Goal: Check status

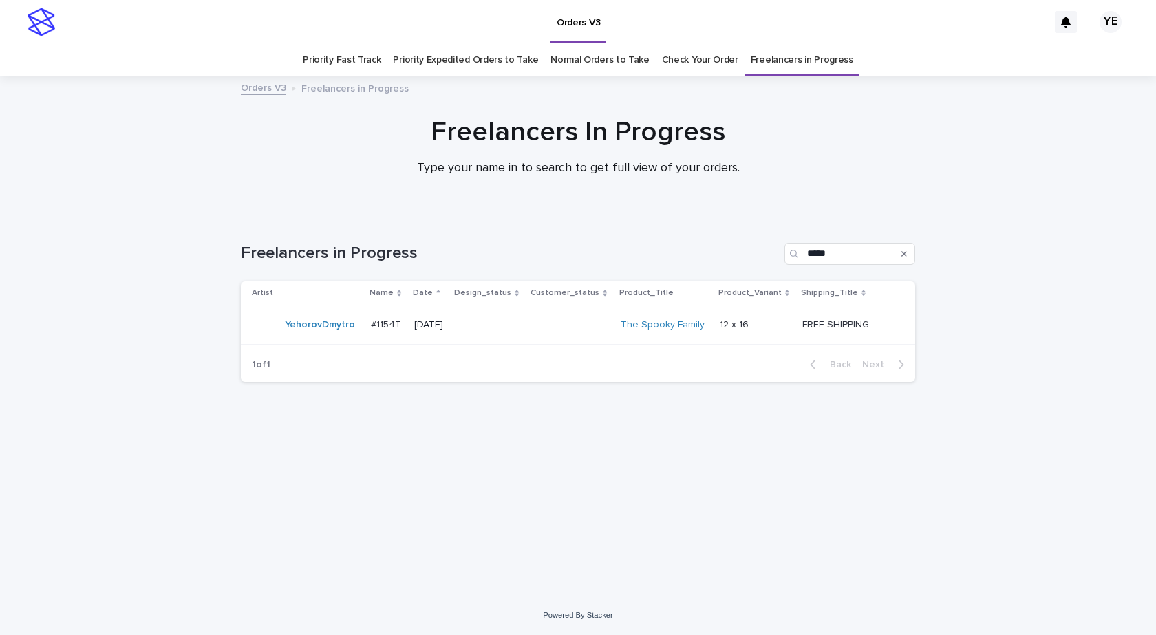
drag, startPoint x: 129, startPoint y: 180, endPoint x: 195, endPoint y: 99, distance: 104.6
click at [129, 180] on div "Freelancers In Progress Type your name in to search to get full view of your or…" at bounding box center [578, 152] width 1156 height 73
click at [327, 337] on div "YehorovDmytro" at bounding box center [306, 325] width 108 height 28
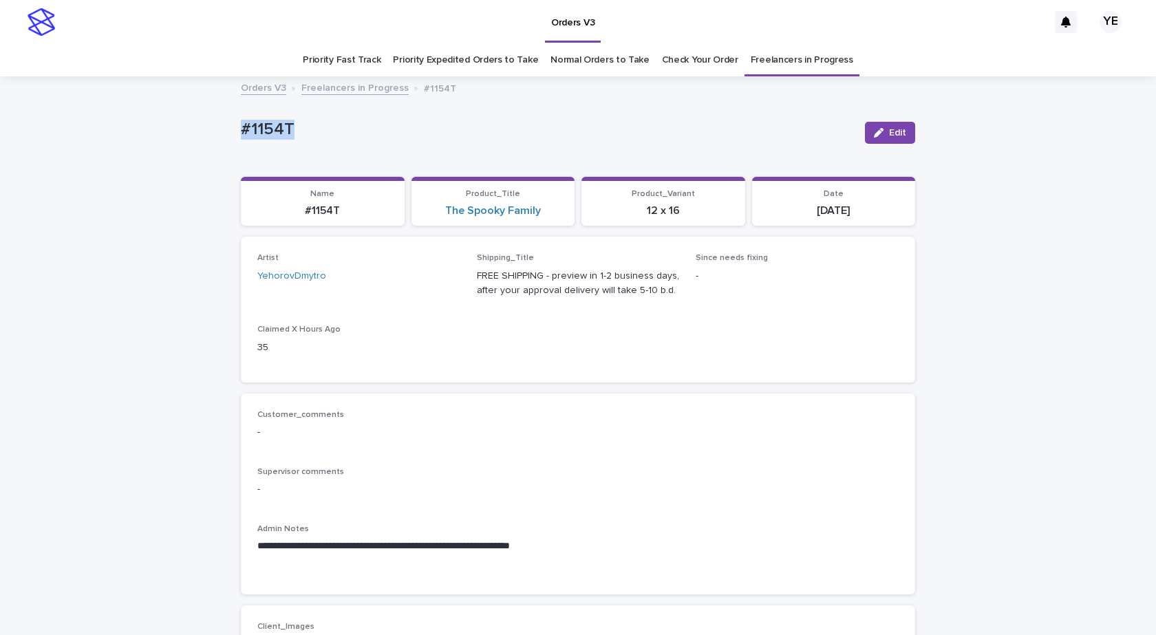
drag, startPoint x: 305, startPoint y: 129, endPoint x: 191, endPoint y: 126, distance: 114.2
copy p "#1154T"
drag, startPoint x: 105, startPoint y: 171, endPoint x: 123, endPoint y: 158, distance: 22.6
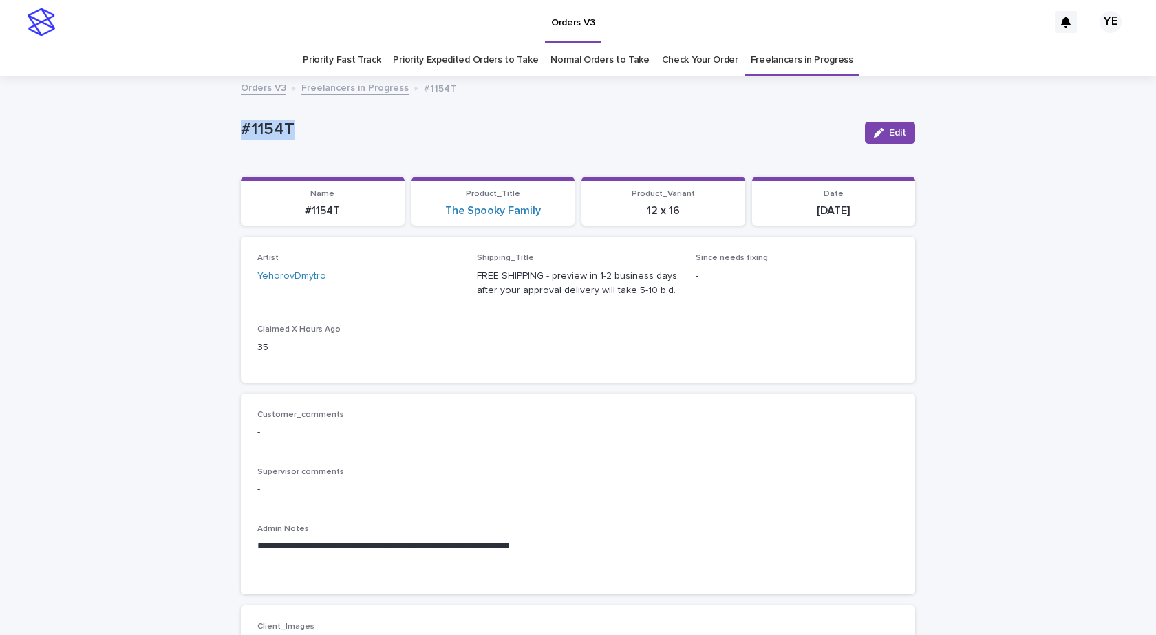
drag, startPoint x: 294, startPoint y: 126, endPoint x: 195, endPoint y: 140, distance: 99.3
copy p "#1154T"
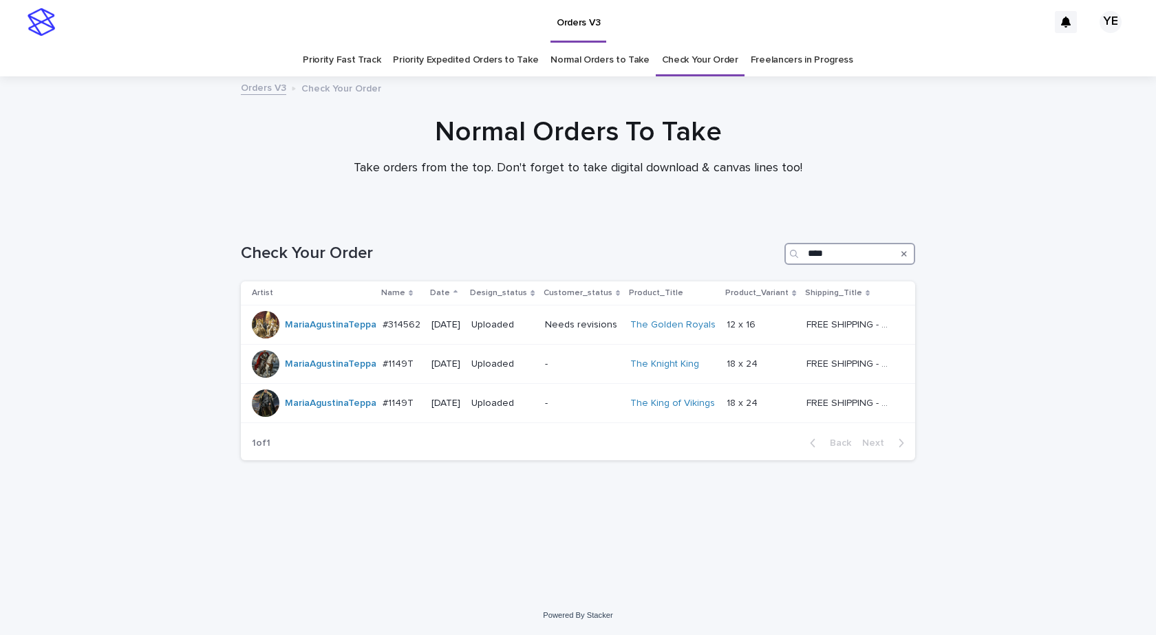
drag, startPoint x: 831, startPoint y: 248, endPoint x: 777, endPoint y: 250, distance: 54.4
click at [780, 251] on div "Check Your Order ****" at bounding box center [578, 254] width 674 height 22
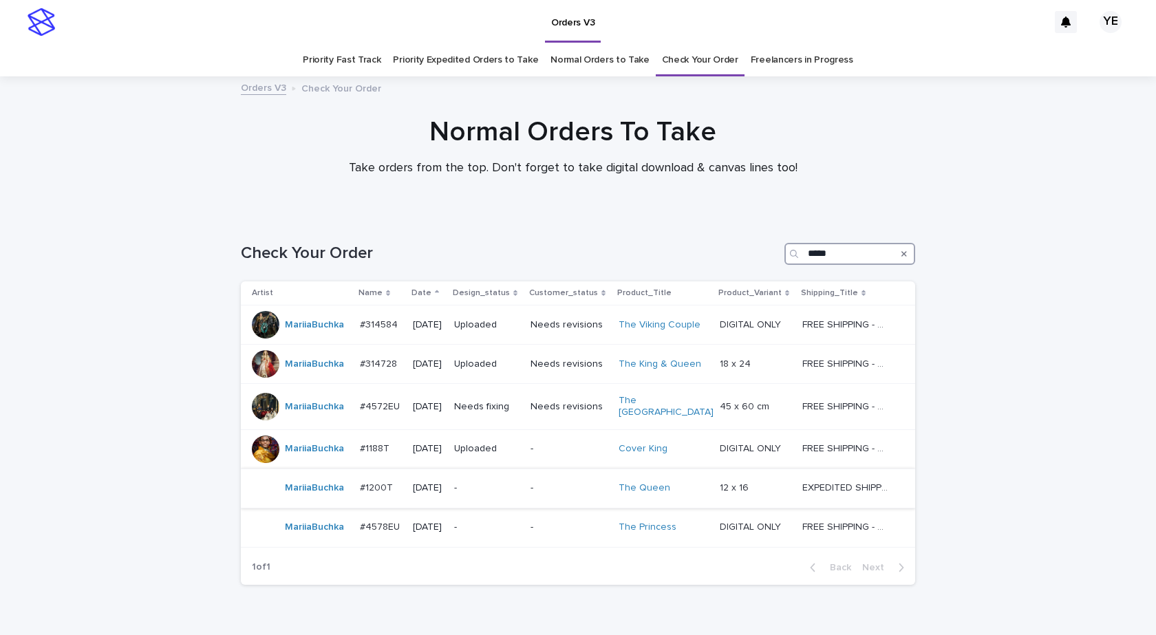
type input "*****"
click at [336, 497] on td "MariiaBuchka" at bounding box center [297, 487] width 113 height 39
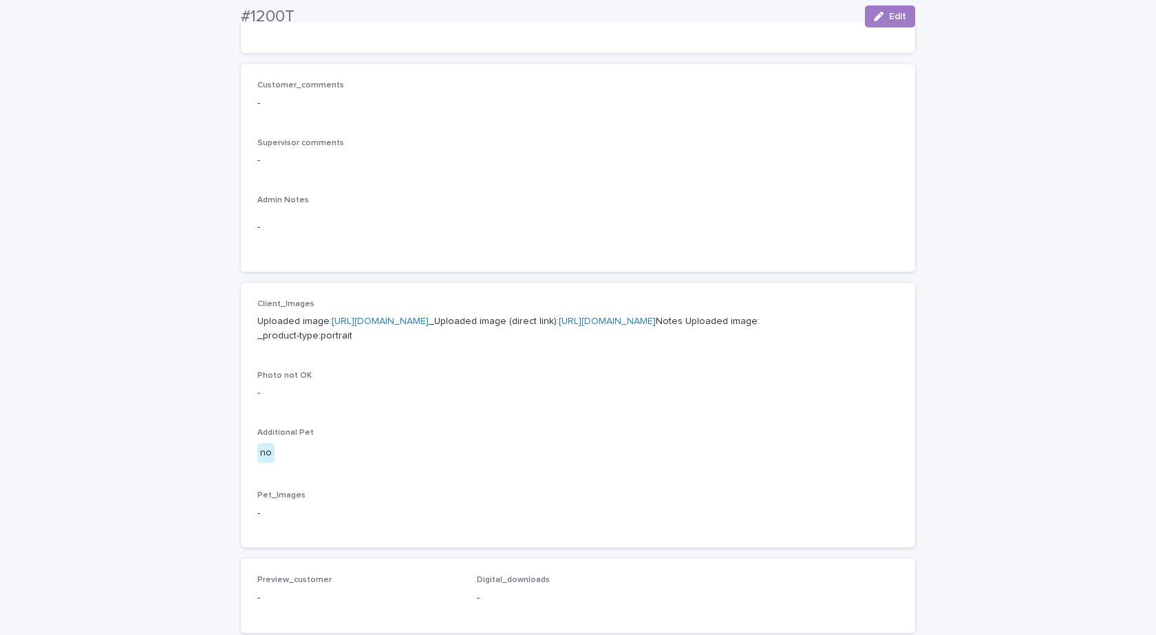
scroll to position [344, 0]
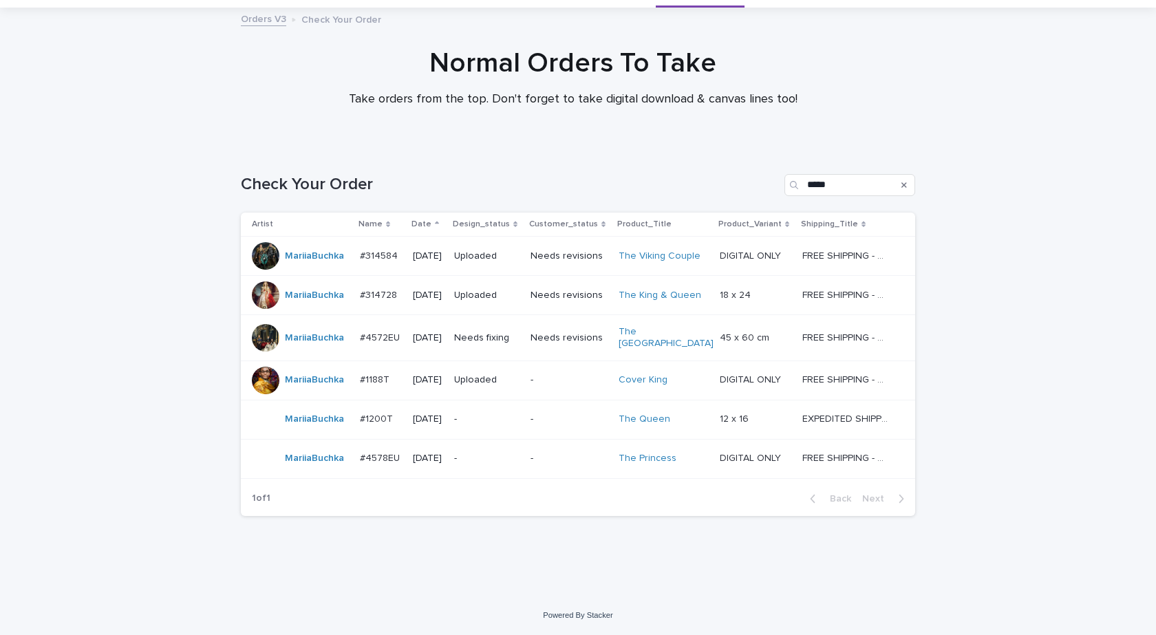
scroll to position [44, 0]
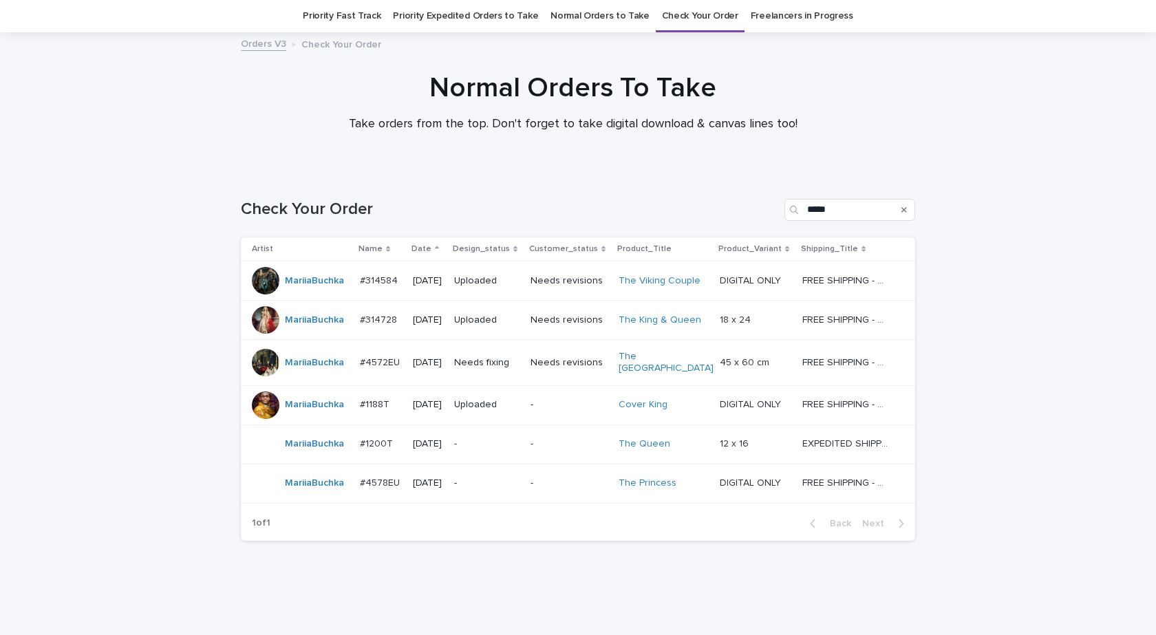
click at [322, 490] on div "MariiaBuchka" at bounding box center [300, 484] width 97 height 28
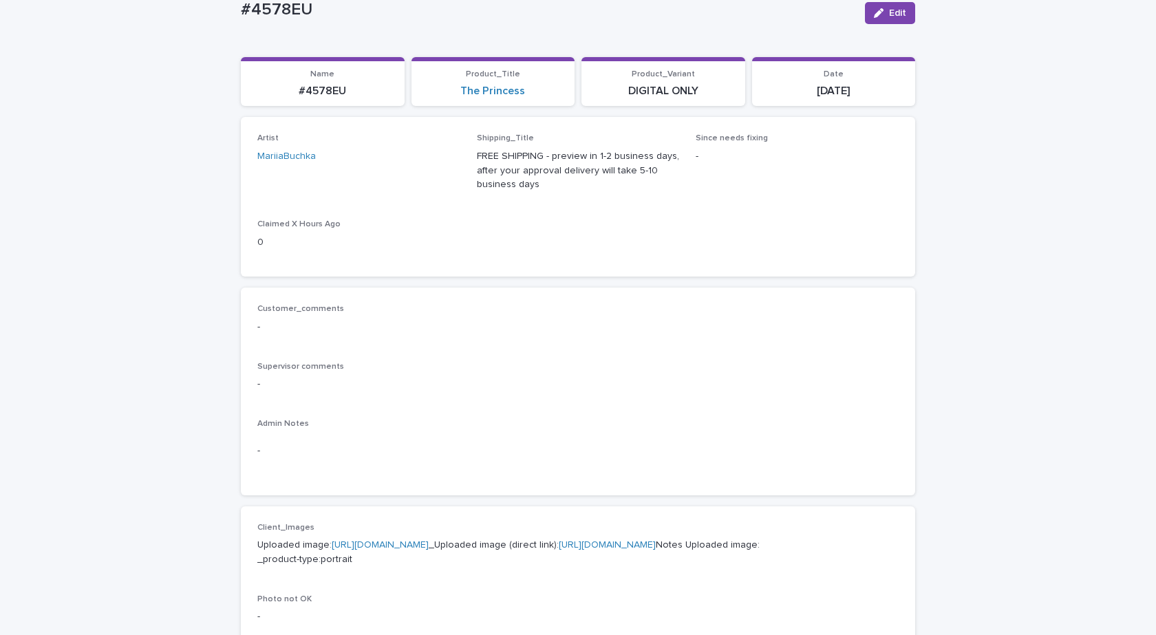
scroll to position [344, 0]
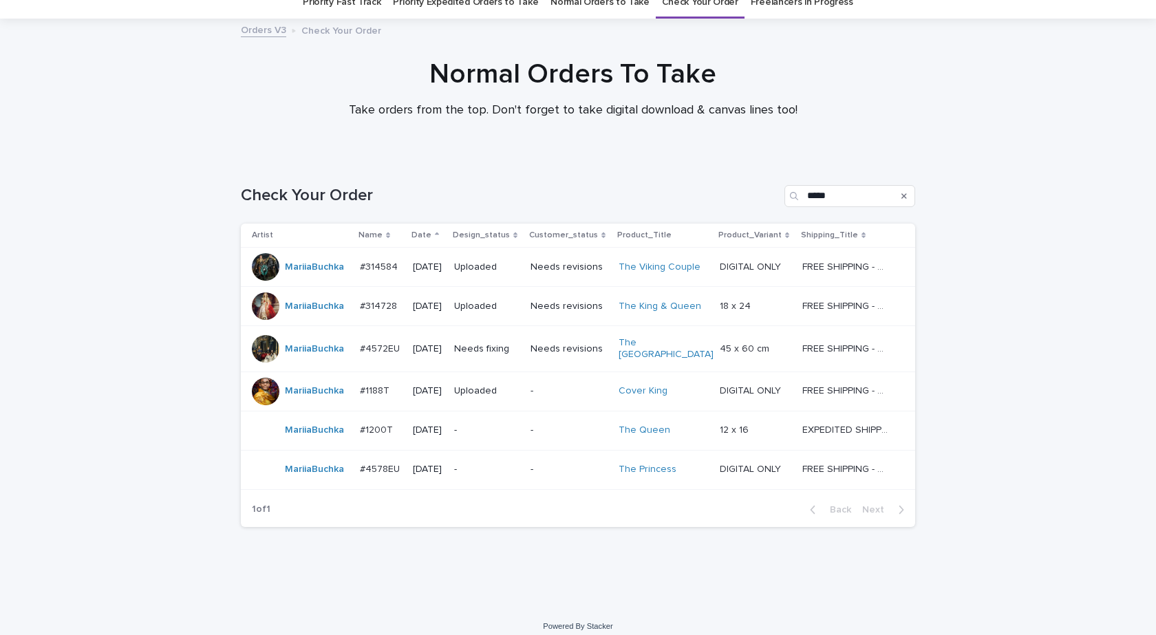
scroll to position [62, 0]
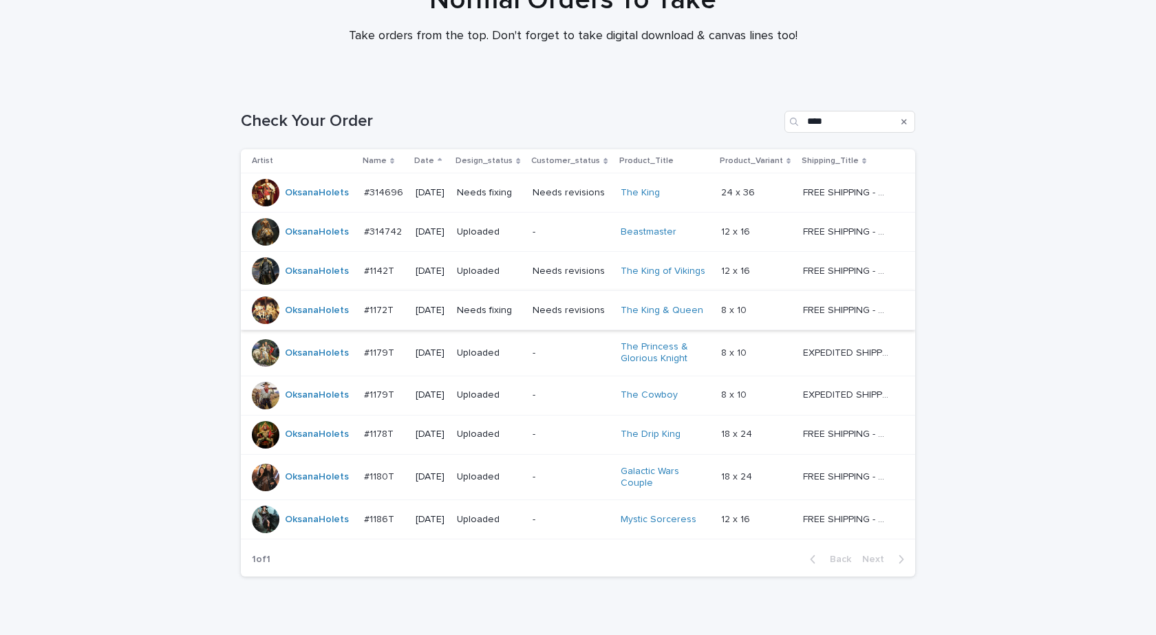
scroll to position [193, 0]
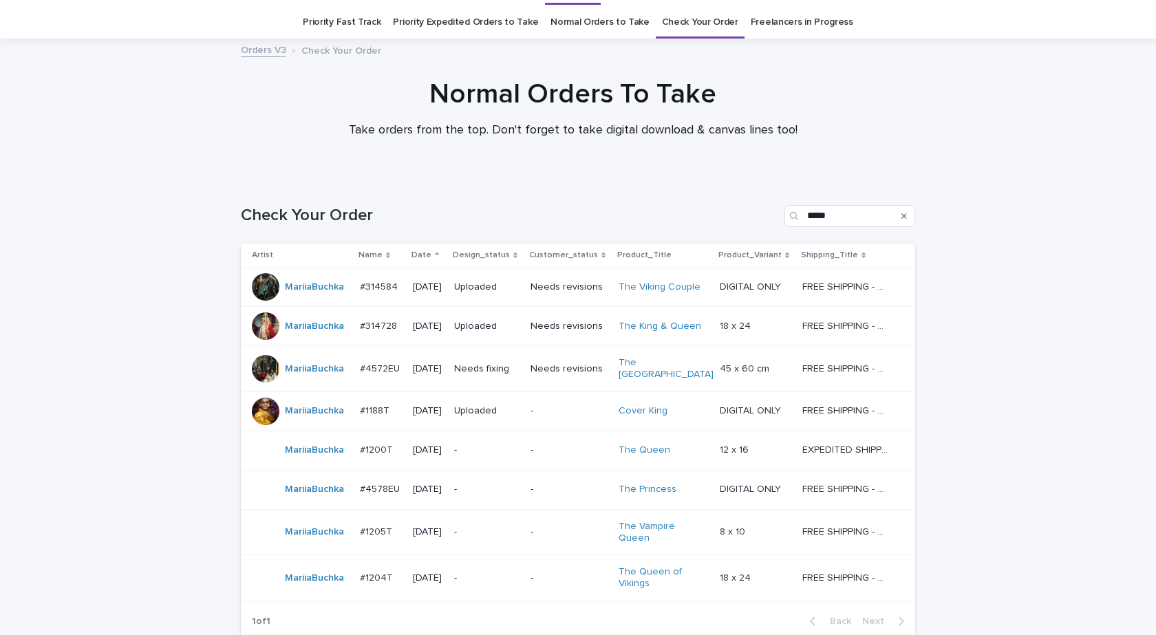
scroll to position [138, 0]
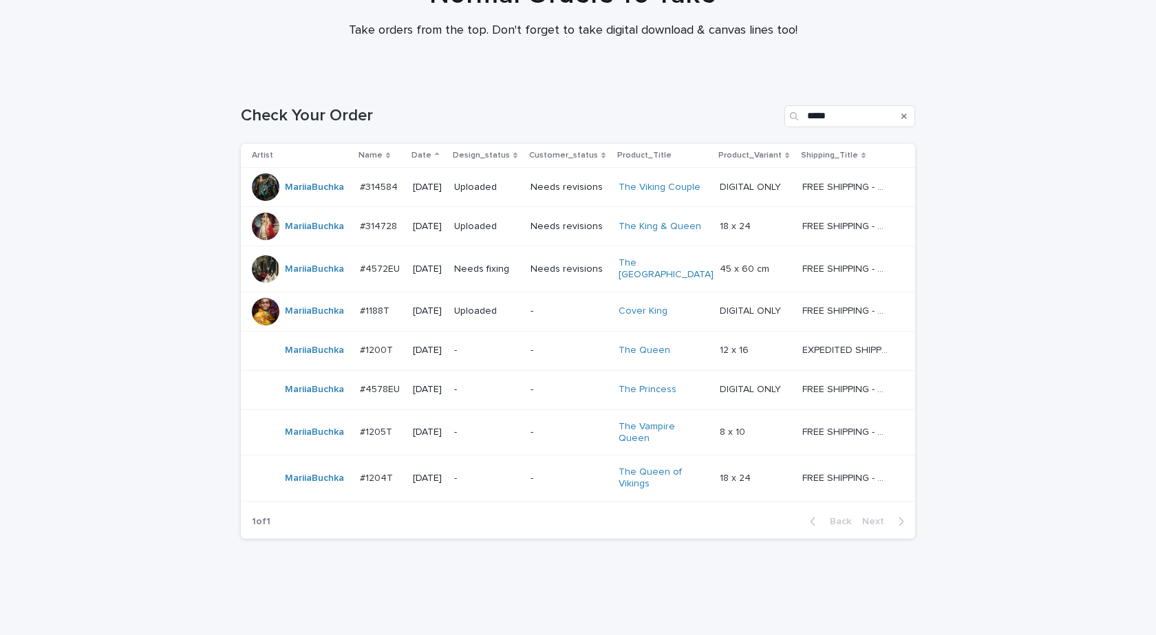
click at [313, 455] on td "MariiaBuchka" at bounding box center [297, 478] width 113 height 46
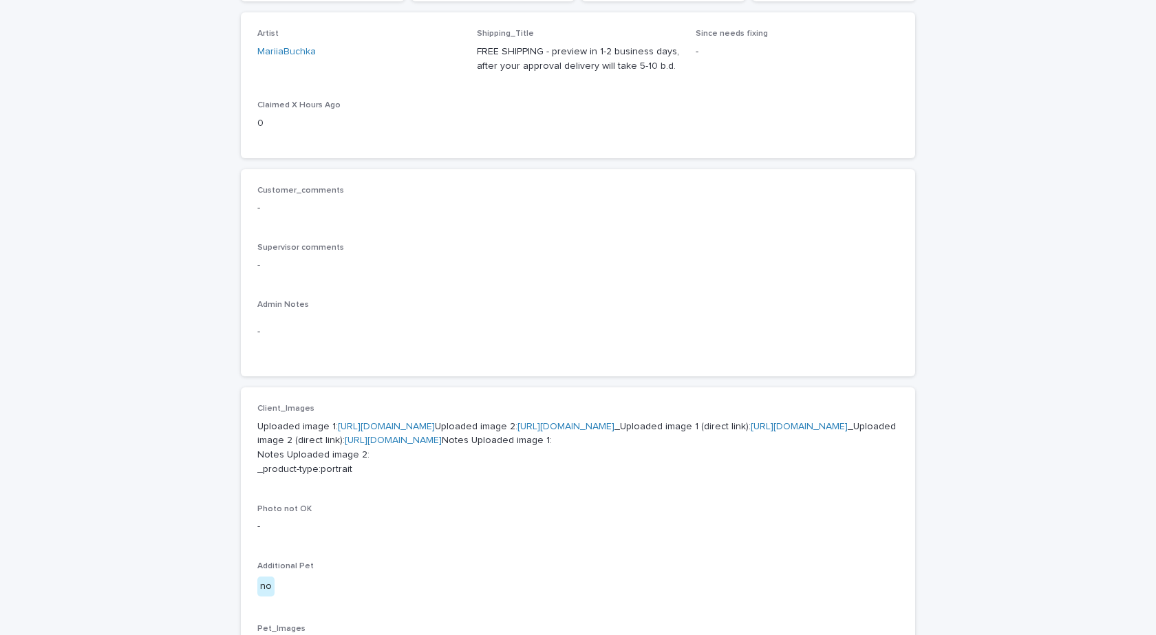
scroll to position [482, 0]
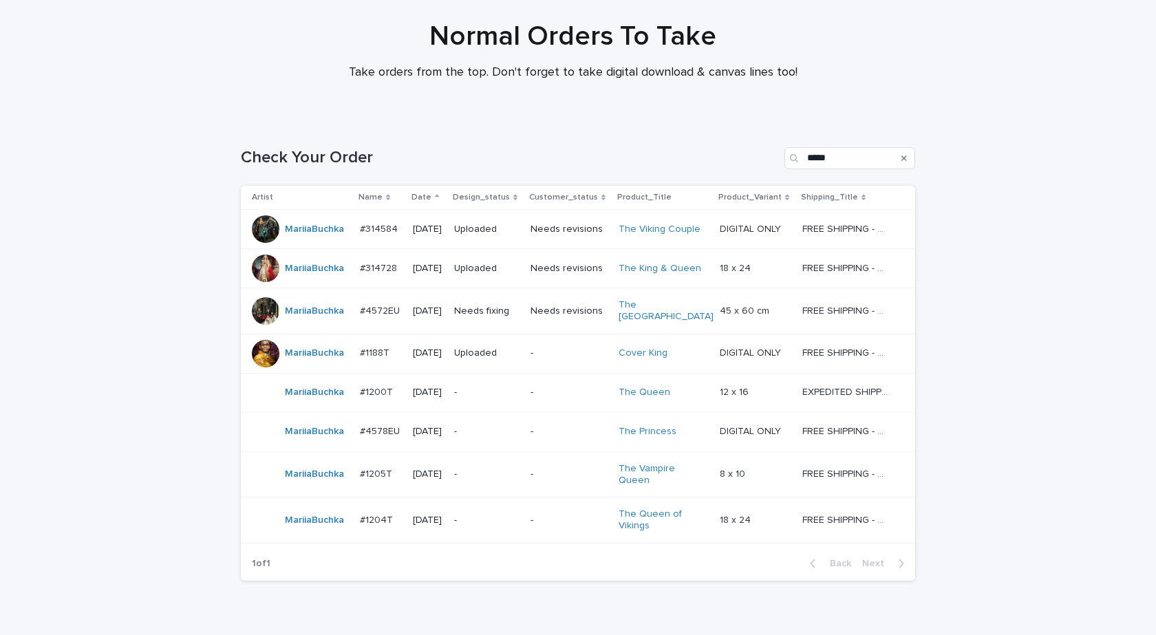
scroll to position [147, 0]
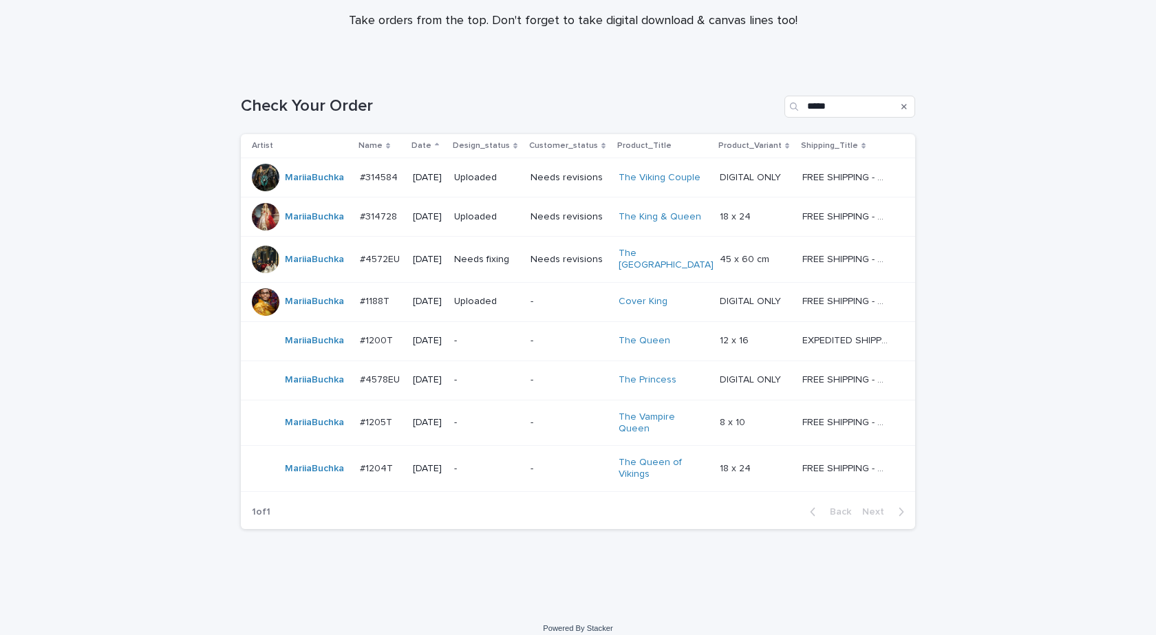
click at [321, 422] on div "MariiaBuchka" at bounding box center [314, 422] width 59 height 23
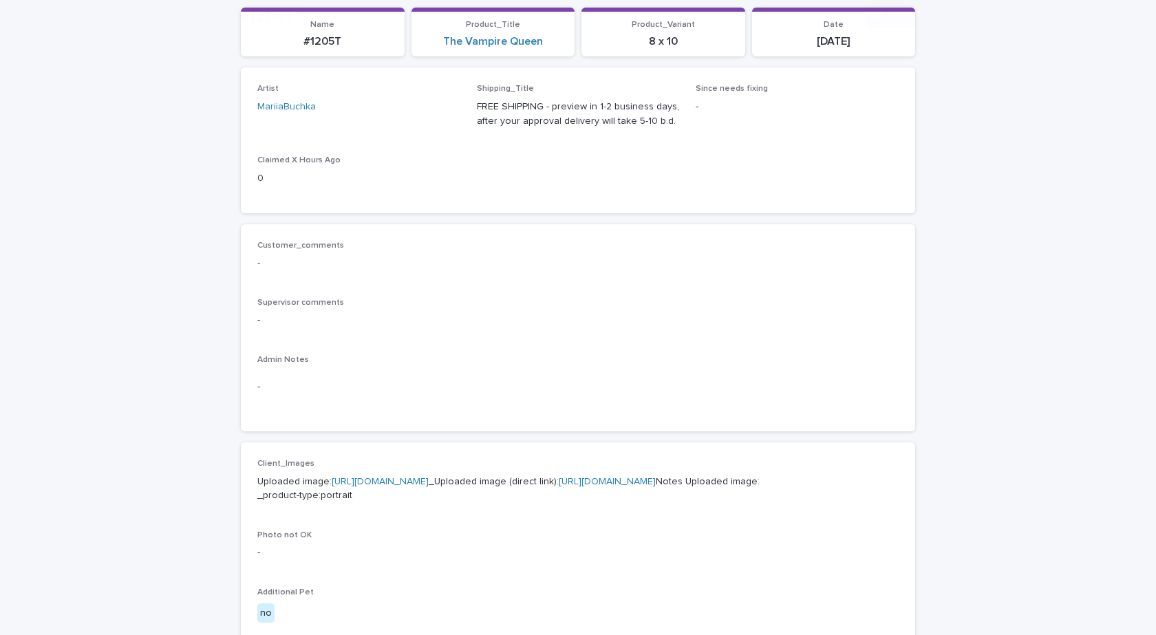
scroll to position [413, 0]
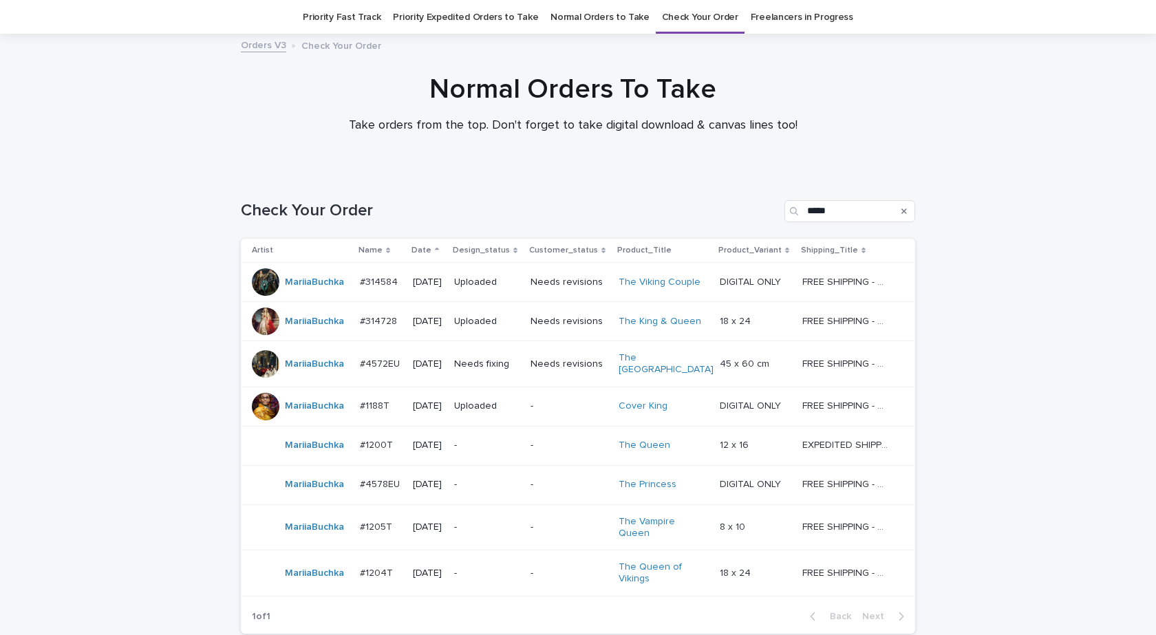
scroll to position [44, 0]
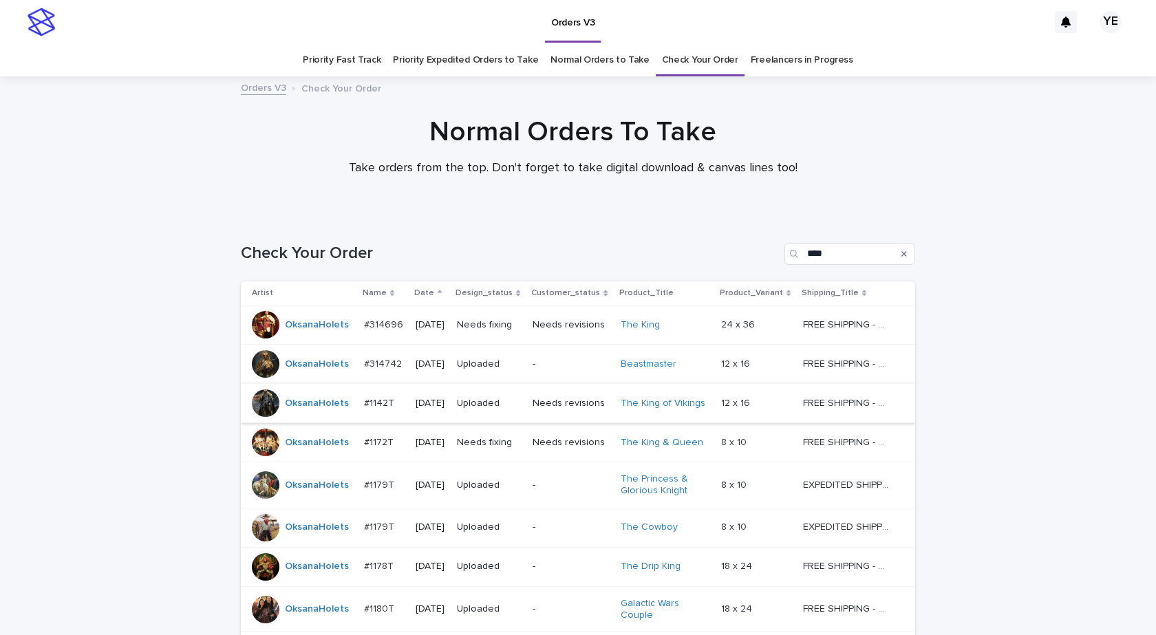
scroll to position [193, 0]
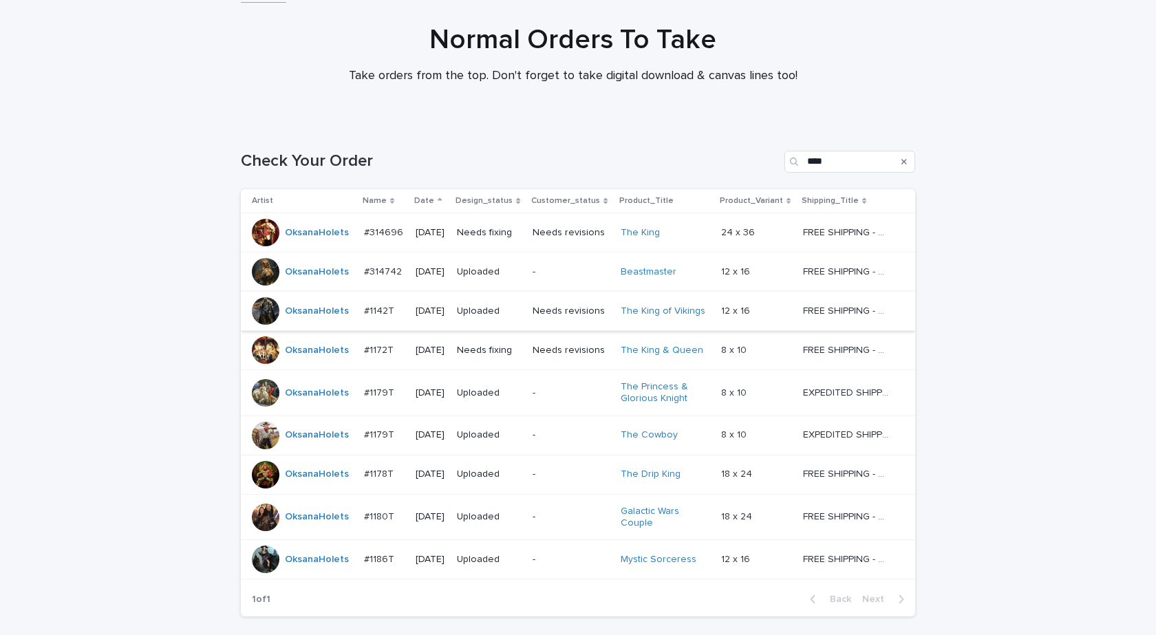
scroll to position [193, 0]
